Goal: Task Accomplishment & Management: Manage account settings

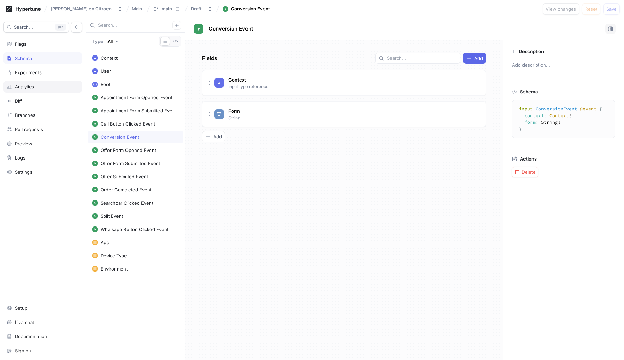
click at [27, 88] on div "Analytics" at bounding box center [24, 87] width 19 height 6
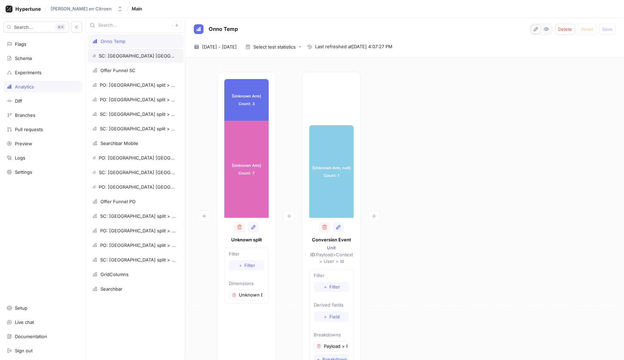
click at [119, 56] on div "SC: [GEOGRAPHIC_DATA] [GEOGRAPHIC_DATA] > WA button > Appointment submitted" at bounding box center [137, 56] width 77 height 6
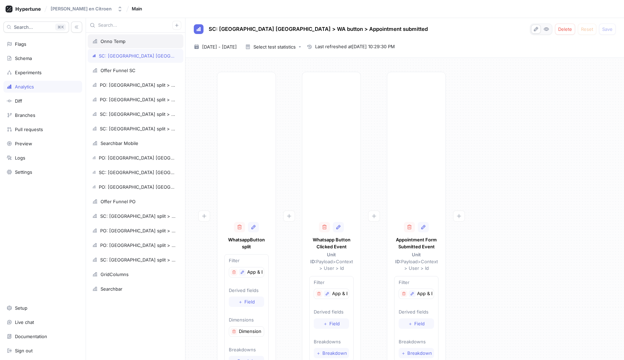
click at [117, 42] on div "Onno Temp" at bounding box center [113, 41] width 25 height 6
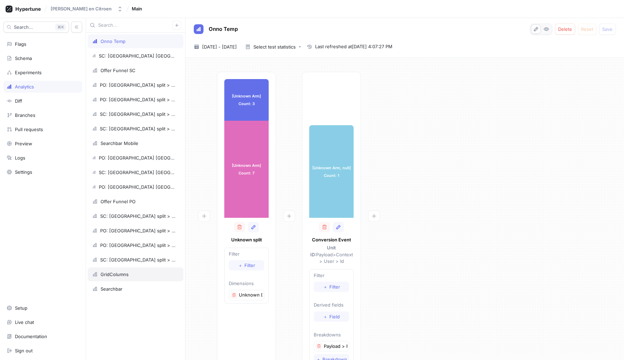
click at [117, 277] on div "GridColumns" at bounding box center [115, 275] width 28 height 6
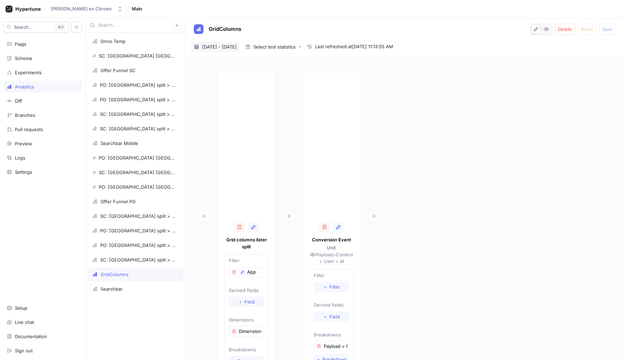
click at [237, 45] on span "11 Sep 2025 - 10 Oct 2025" at bounding box center [219, 46] width 35 height 7
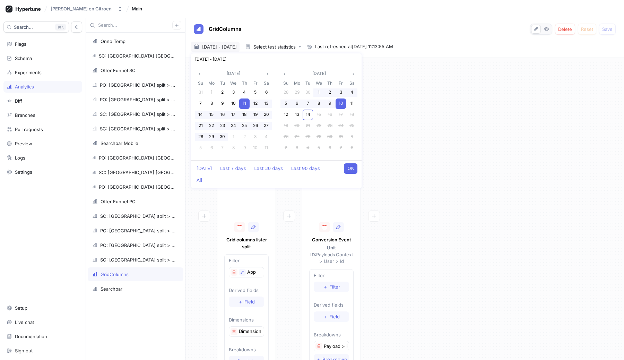
click at [355, 170] on button "OK" at bounding box center [351, 168] width 14 height 10
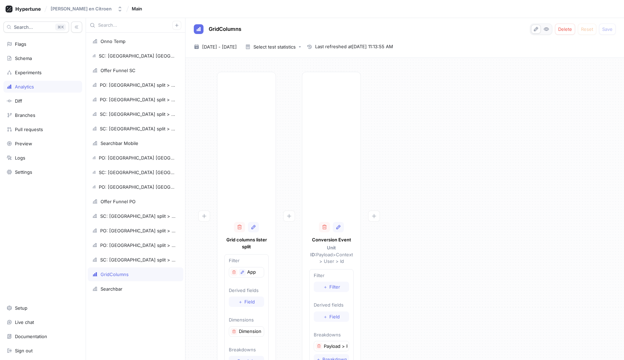
click at [355, 170] on div "Conversion Event Unit ID: Payload > Context > User > Id Filter ＋ Filter Derived…" at bounding box center [331, 224] width 59 height 305
click at [231, 48] on span "11 Sep 2025 - 10 Oct 2025" at bounding box center [219, 46] width 35 height 7
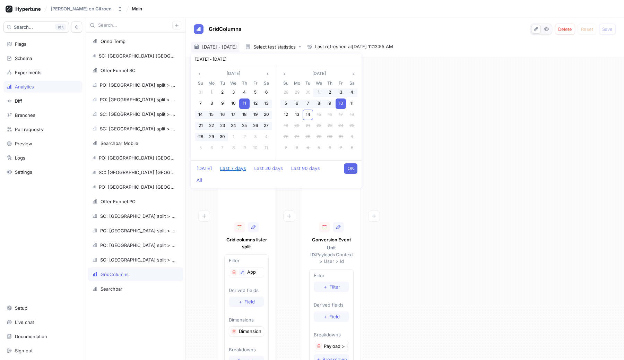
click at [229, 169] on button "Last 7 days" at bounding box center [233, 168] width 33 height 10
type input "[DATE] ~ [DATE]"
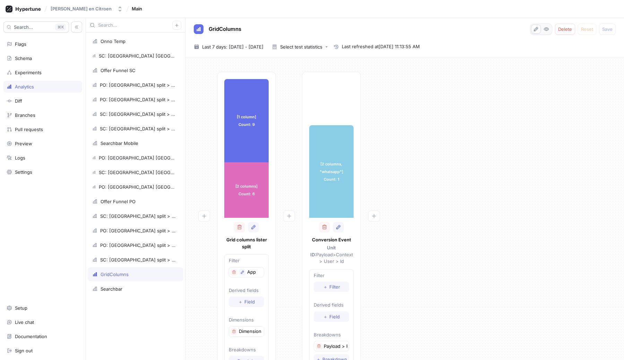
click at [420, 187] on div "[1 column] Count: 9 [1 column] Count: 9 [2 columns] Count: 6 [2 columns] Count:…" at bounding box center [405, 226] width 428 height 309
click at [132, 41] on div "Onno Temp" at bounding box center [135, 41] width 87 height 6
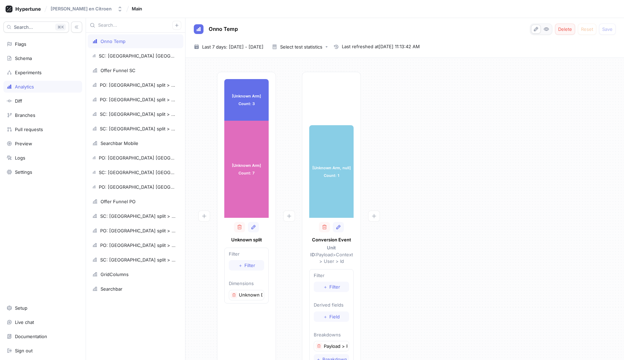
click at [568, 29] on span "Delete" at bounding box center [565, 29] width 14 height 4
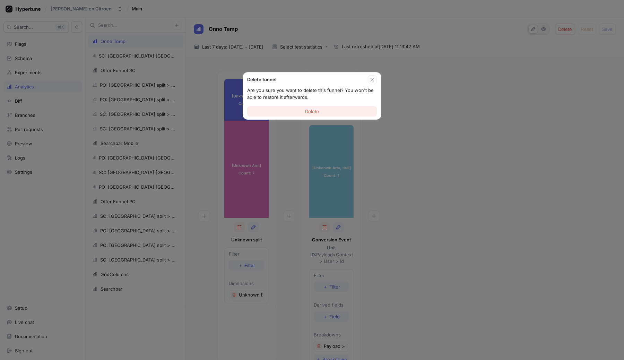
click at [318, 110] on span "Delete" at bounding box center [312, 111] width 14 height 4
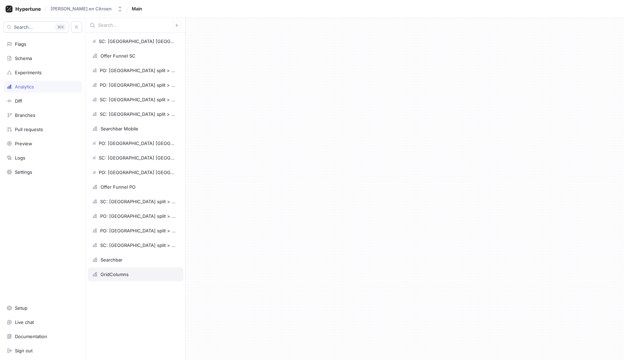
click at [111, 275] on div "GridColumns" at bounding box center [115, 275] width 28 height 6
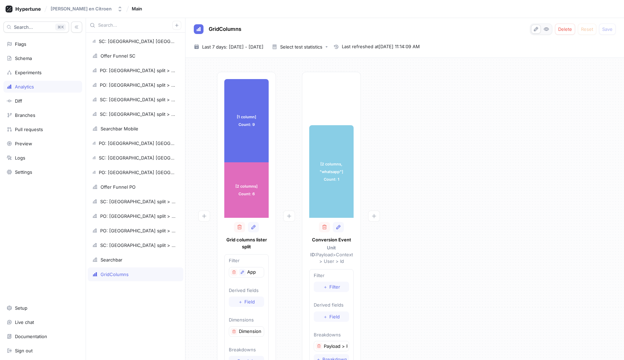
click at [584, 87] on div "[1 column] Count: 9 [1 column] Count: 9 [2 columns] Count: 6 [2 columns] Count:…" at bounding box center [405, 226] width 428 height 309
click at [489, 132] on div "[1 column] Count: 9 [1 column] Count: 9 [2 columns] Count: 6 [2 columns] Count:…" at bounding box center [405, 226] width 428 height 309
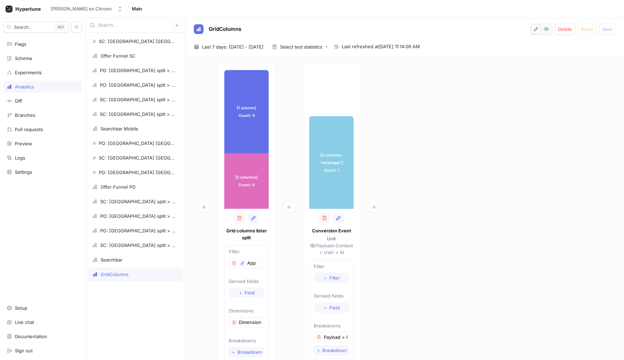
scroll to position [13, 0]
